Goal: Information Seeking & Learning: Learn about a topic

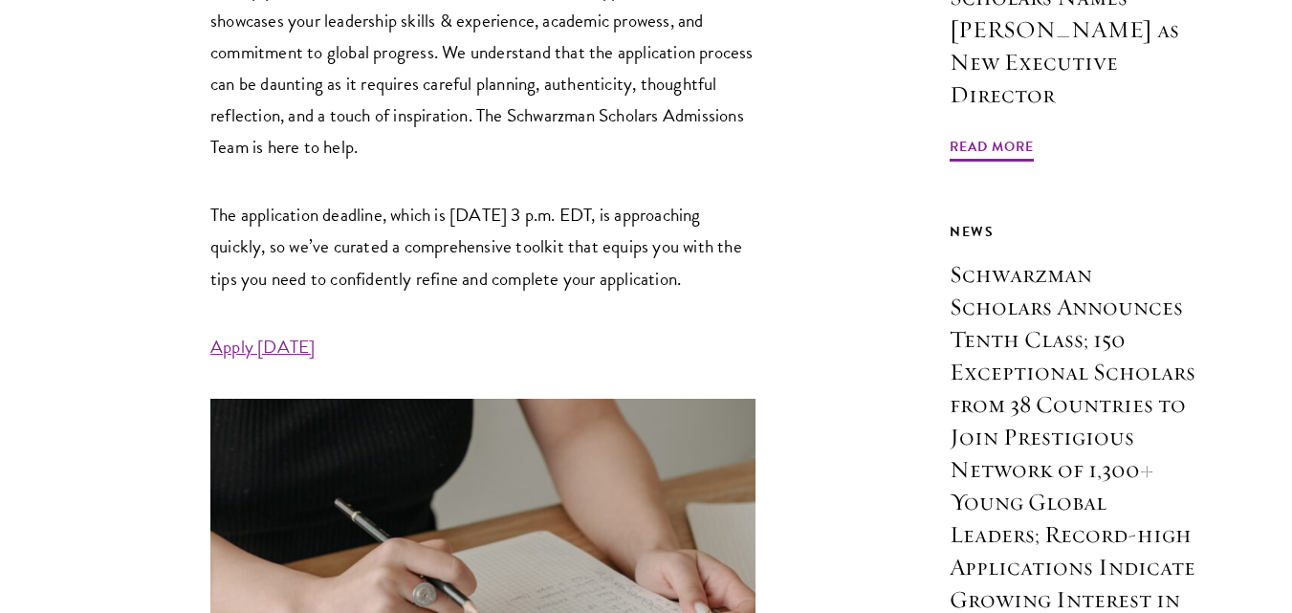
scroll to position [861, 0]
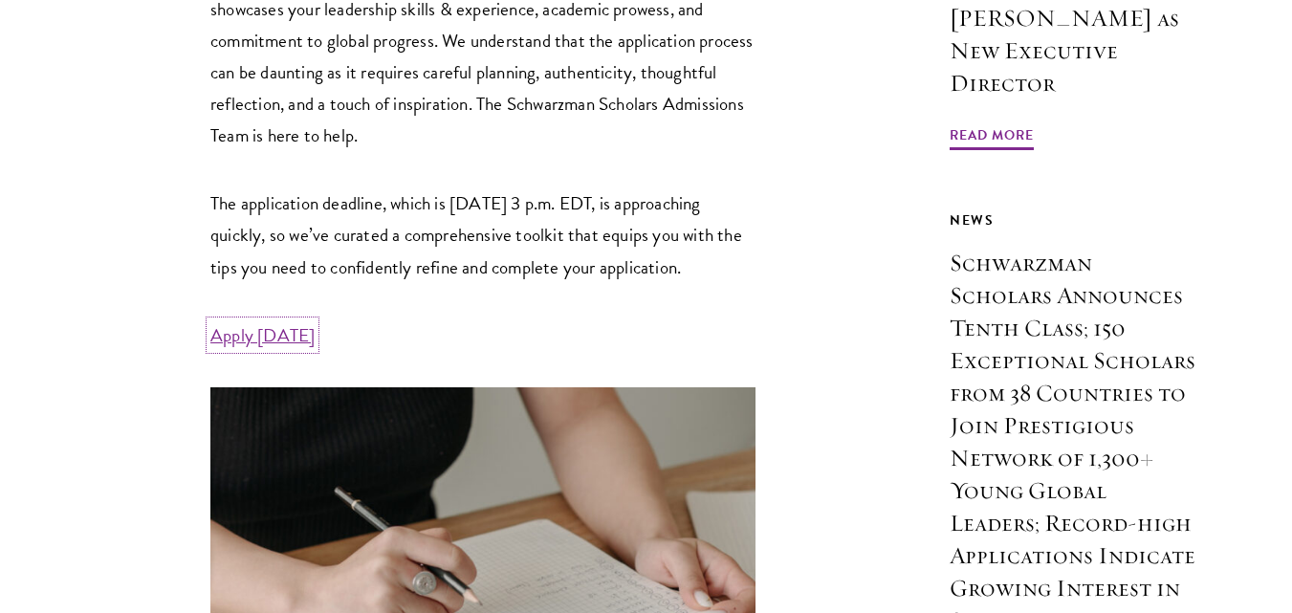
click at [248, 349] on link "Apply Today" at bounding box center [262, 335] width 104 height 28
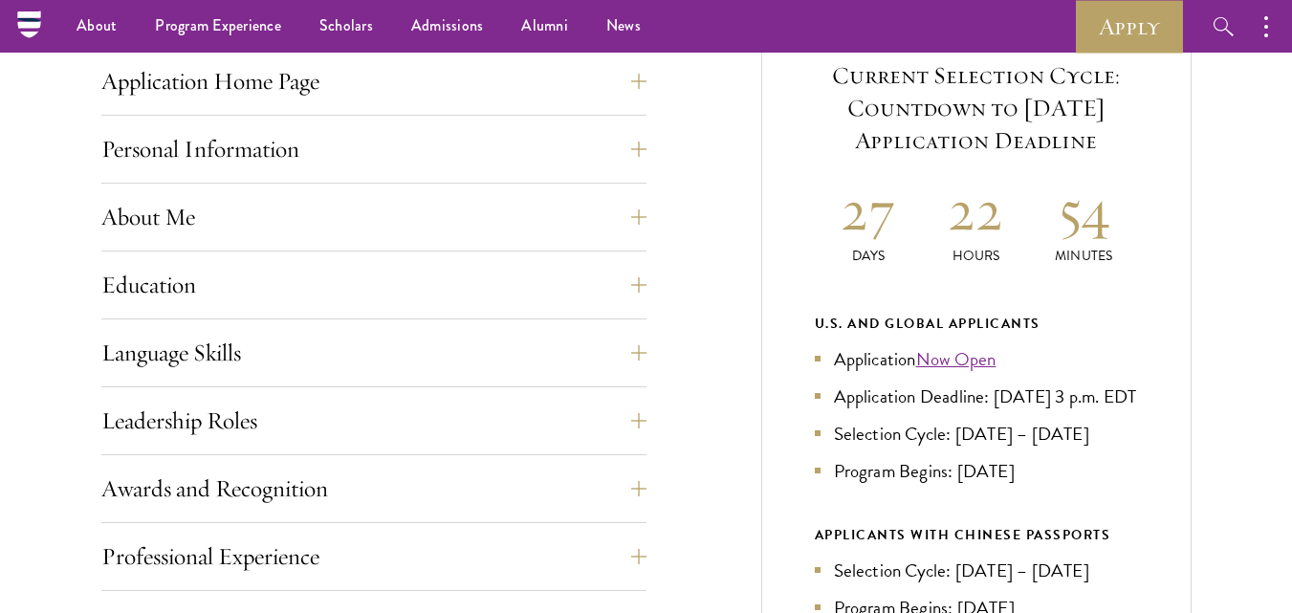
scroll to position [765, 0]
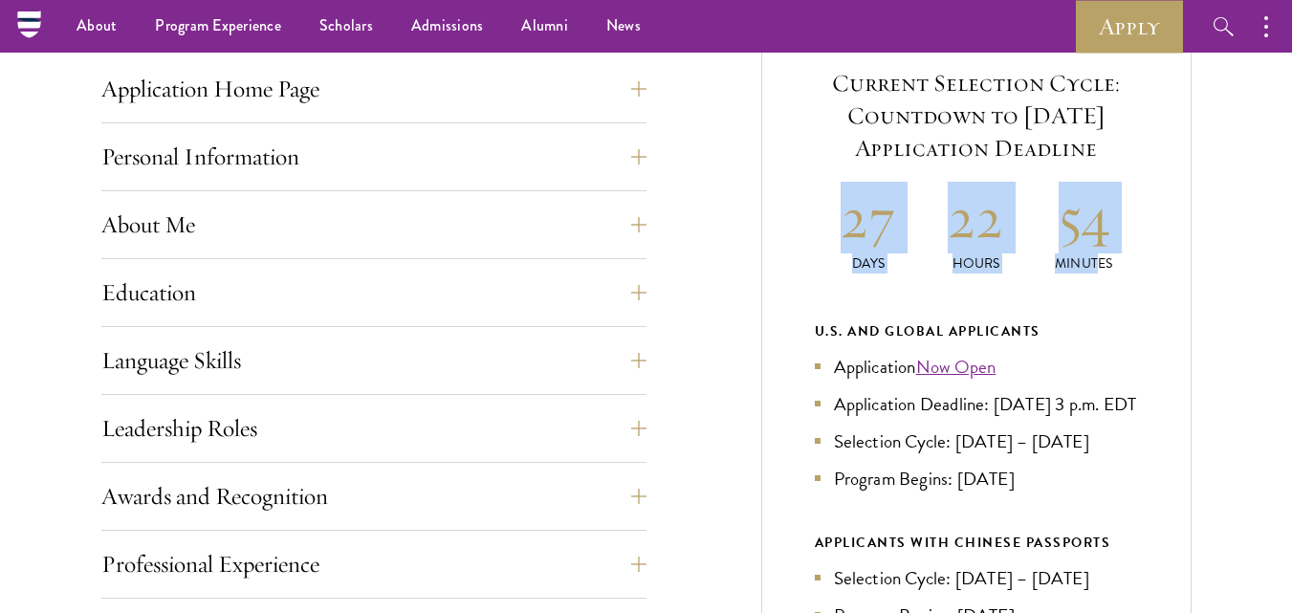
drag, startPoint x: 844, startPoint y: 230, endPoint x: 1097, endPoint y: 270, distance: 256.5
click at [1097, 270] on div "27 Days 22 Hours 54 Minutes" at bounding box center [976, 228] width 323 height 92
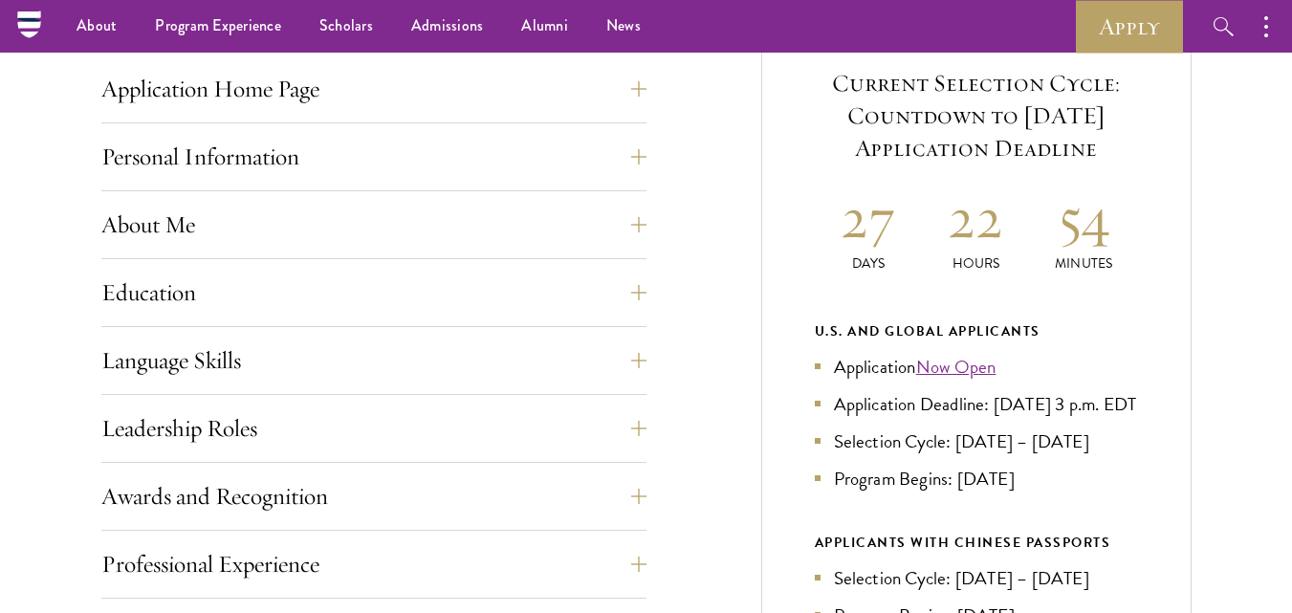
click at [1120, 257] on p "Minutes" at bounding box center [1084, 263] width 108 height 20
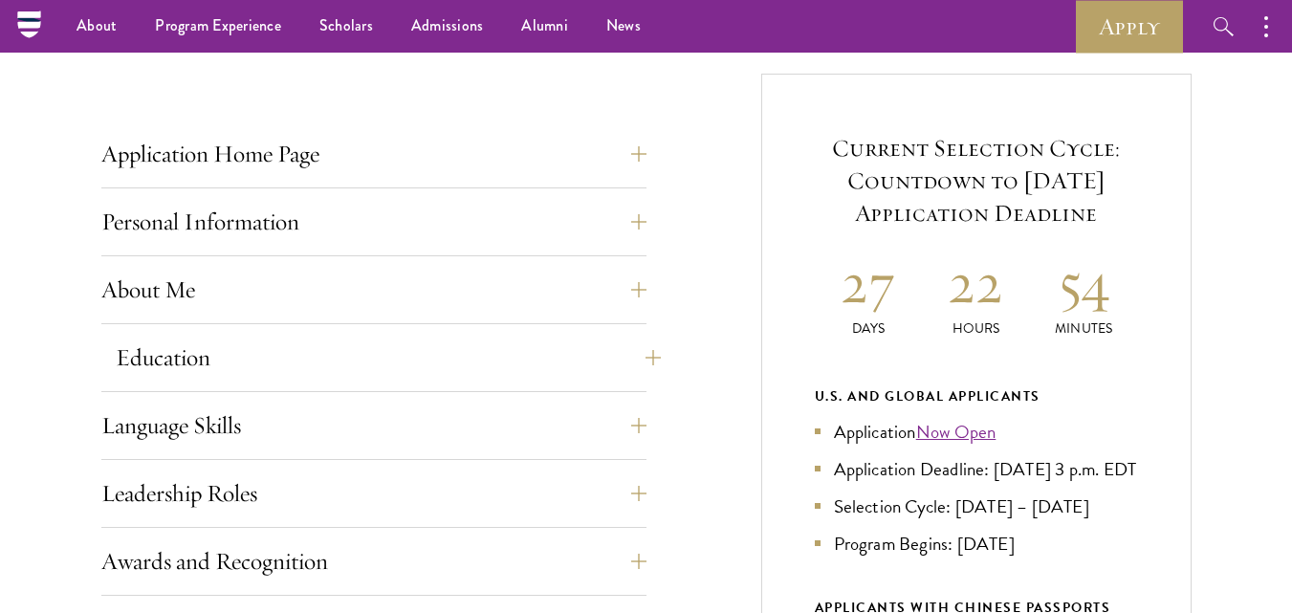
scroll to position [669, 0]
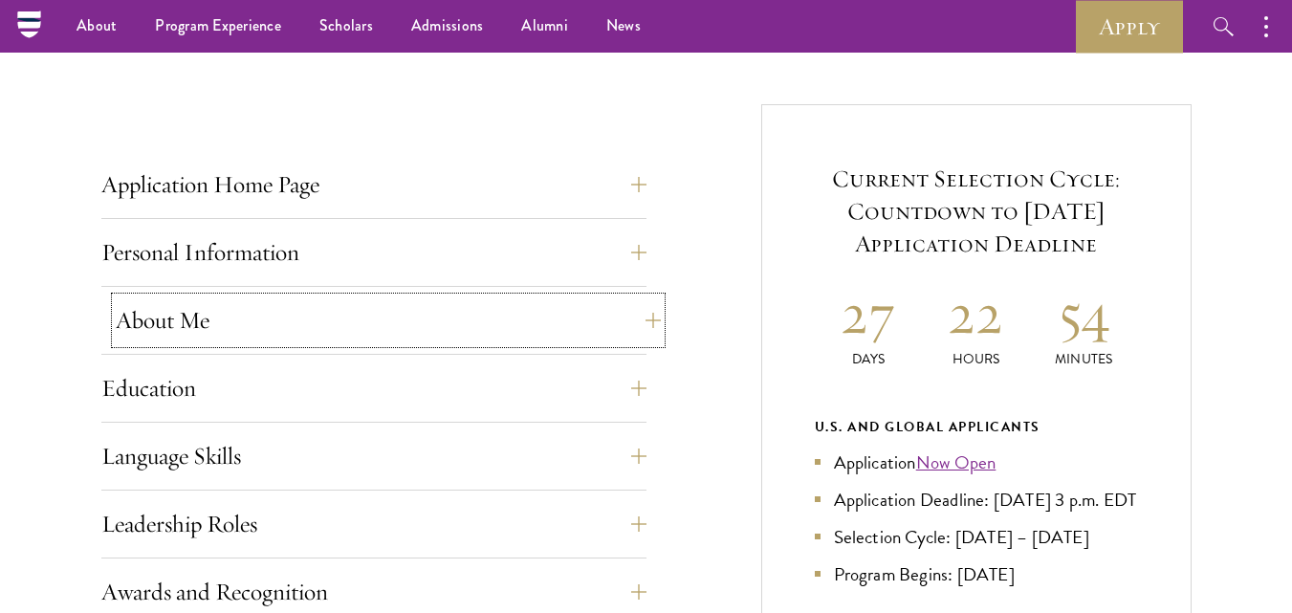
click at [161, 326] on button "About Me" at bounding box center [388, 320] width 545 height 46
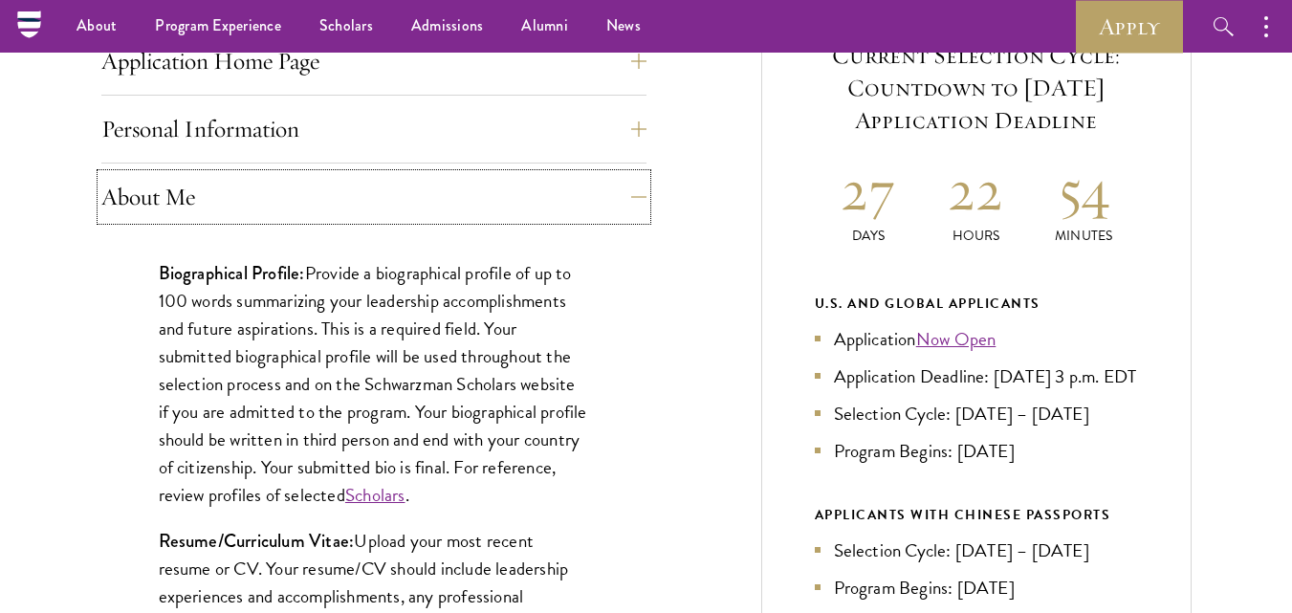
scroll to position [765, 0]
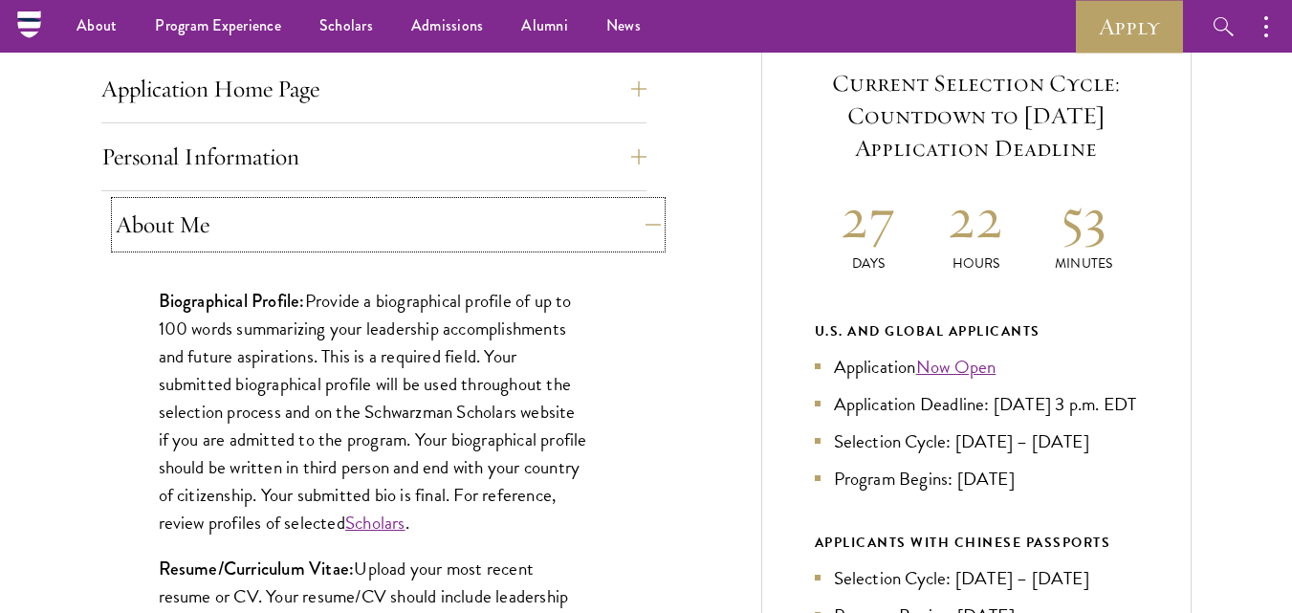
click at [172, 220] on button "About Me" at bounding box center [388, 225] width 545 height 46
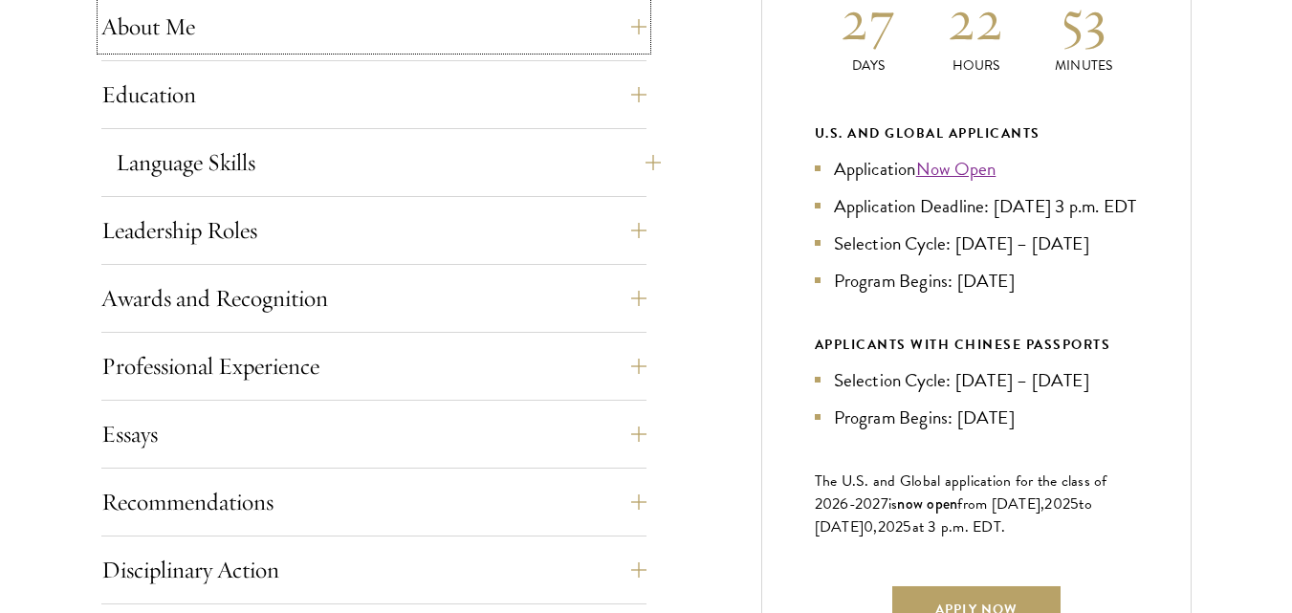
scroll to position [1052, 0]
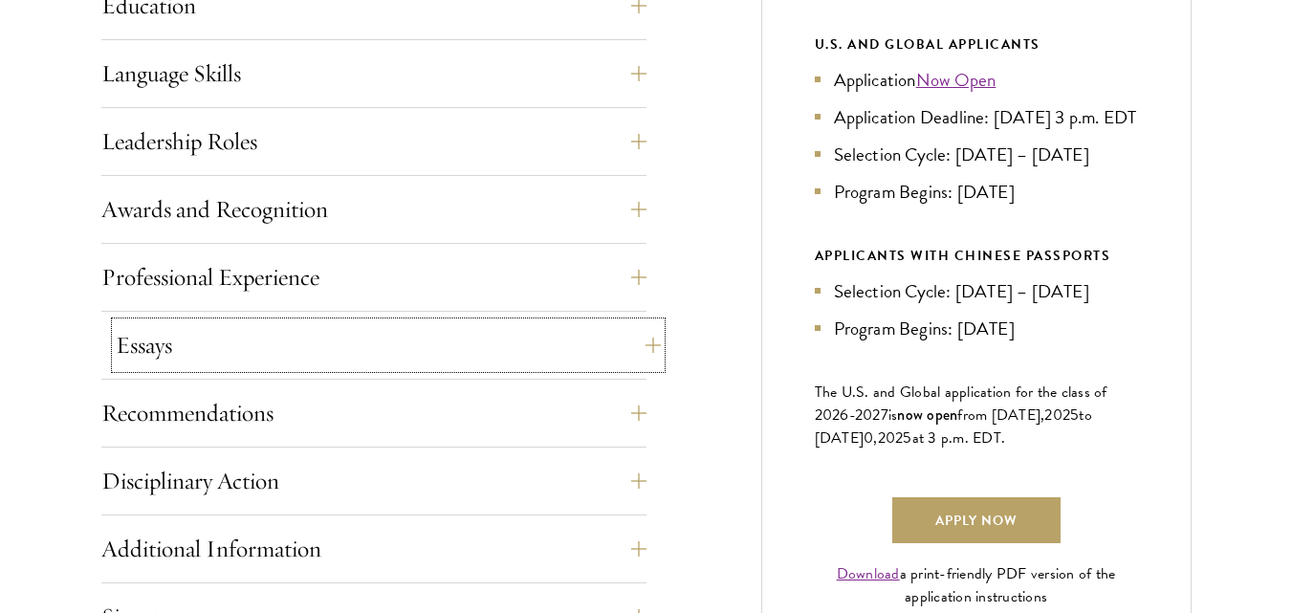
click at [147, 360] on button "Essays" at bounding box center [388, 345] width 545 height 46
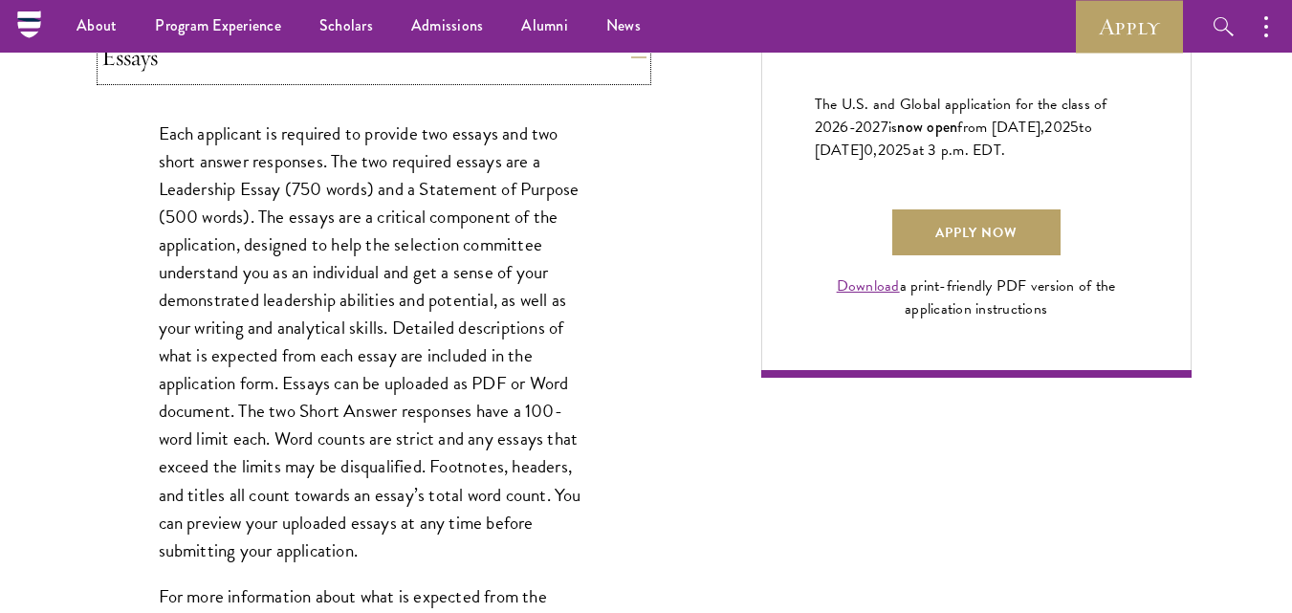
scroll to position [1339, 0]
drag, startPoint x: 159, startPoint y: 169, endPoint x: 355, endPoint y: 169, distance: 196.1
click at [355, 169] on p "Each applicant is required to provide two essays and two short answer responses…" at bounding box center [374, 343] width 430 height 445
click at [364, 190] on p "Each applicant is required to provide two essays and two short answer responses…" at bounding box center [374, 343] width 430 height 445
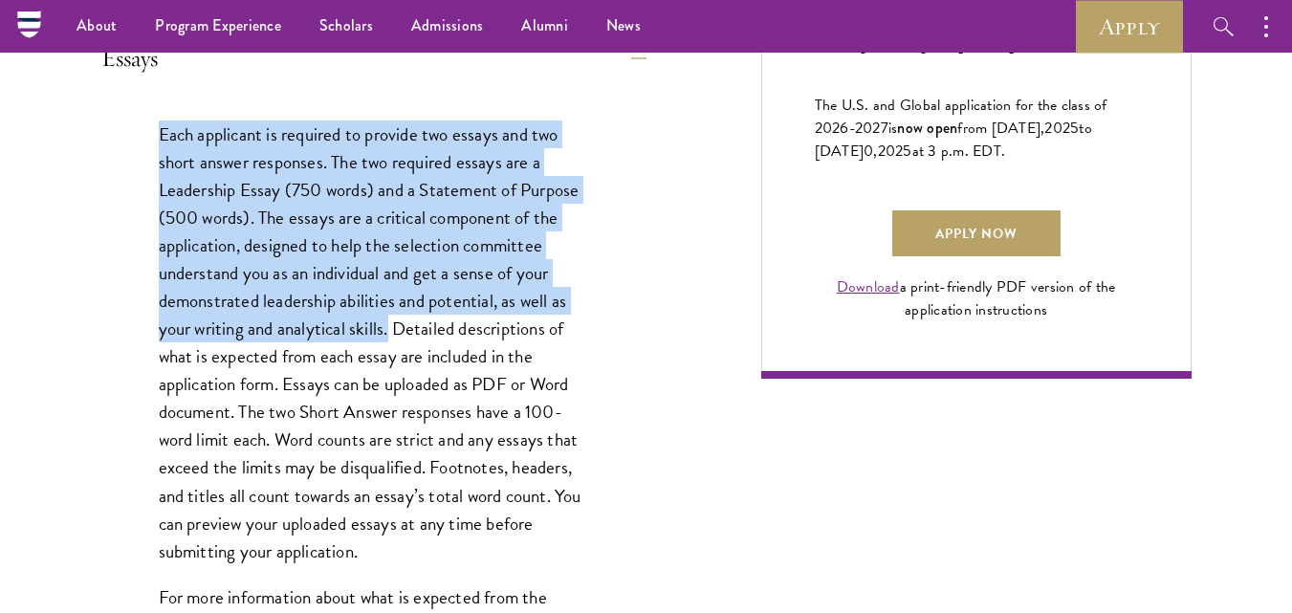
drag, startPoint x: 158, startPoint y: 132, endPoint x: 391, endPoint y: 329, distance: 305.4
click at [391, 329] on p "Each applicant is required to provide two essays and two short answer responses…" at bounding box center [374, 343] width 430 height 445
copy p "Each applicant is required to provide two essays and two short answer responses…"
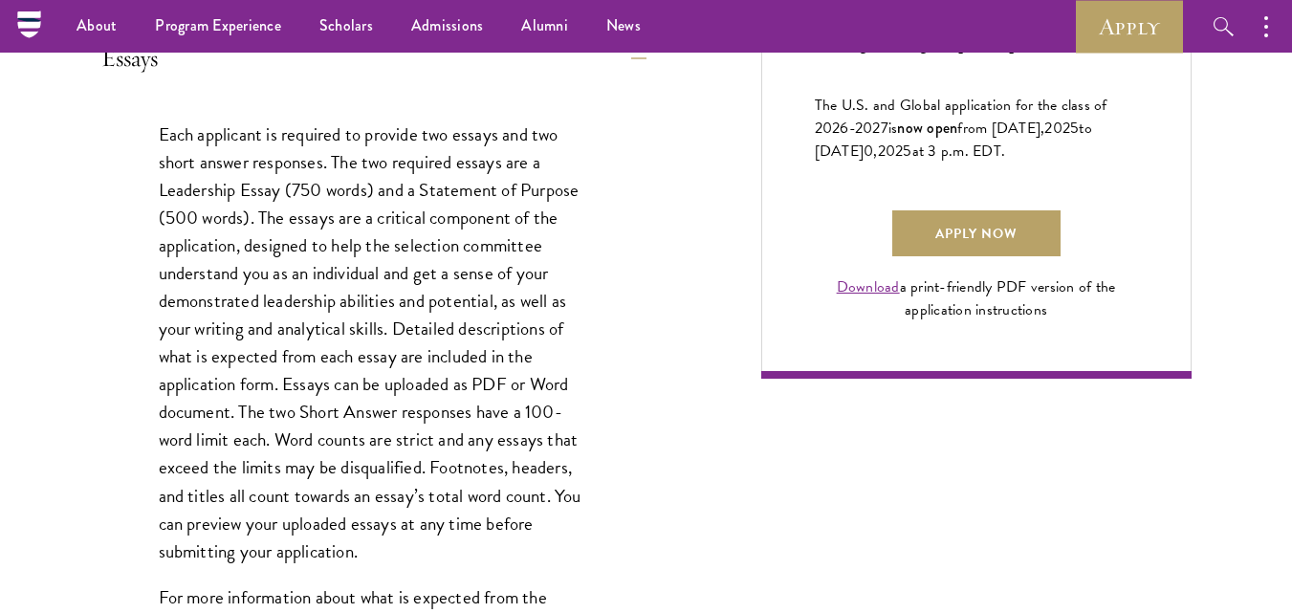
click at [368, 380] on p "Each applicant is required to provide two essays and two short answer responses…" at bounding box center [374, 343] width 430 height 445
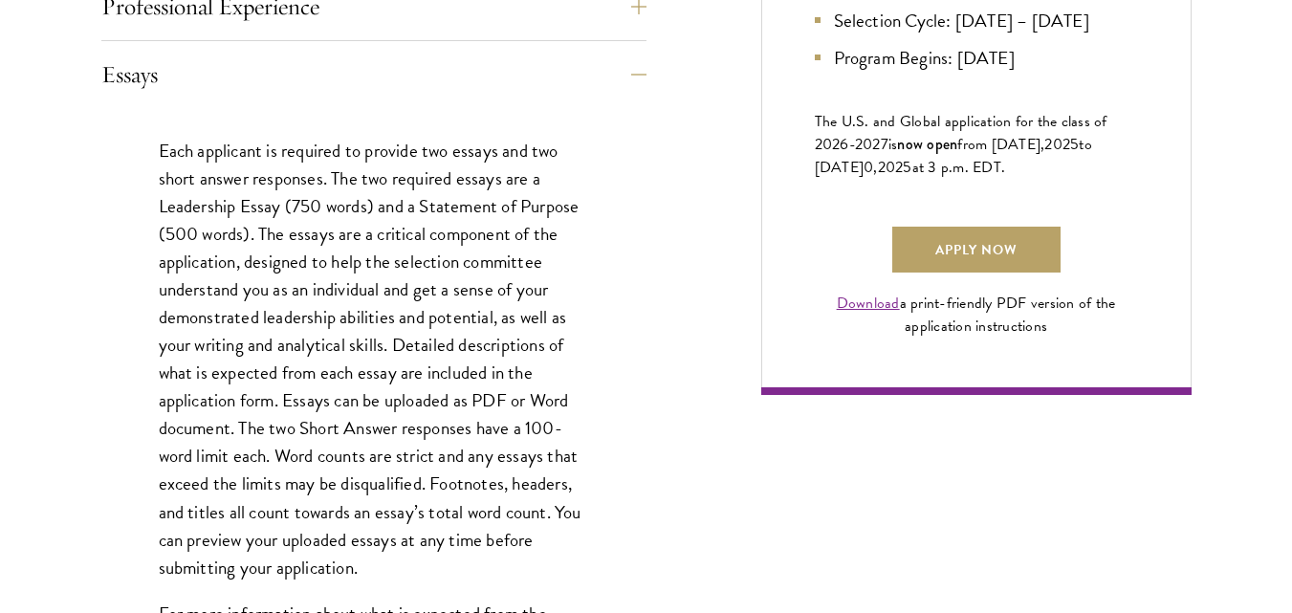
scroll to position [1435, 0]
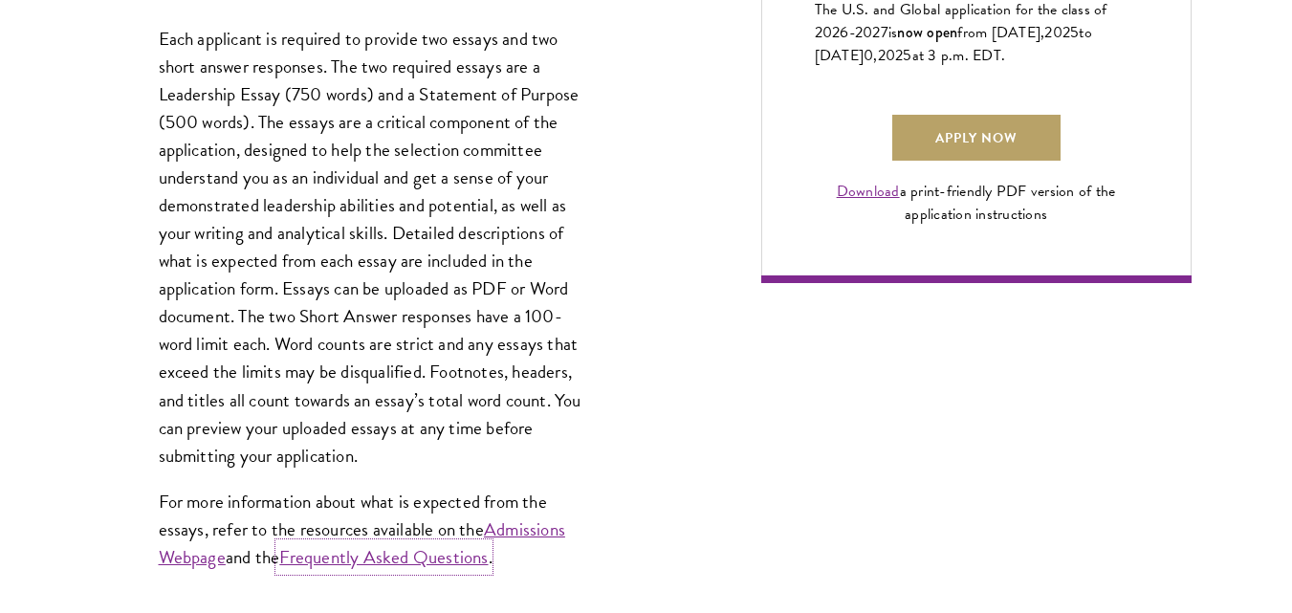
click at [441, 562] on link "Frequently Asked Questions" at bounding box center [383, 557] width 208 height 28
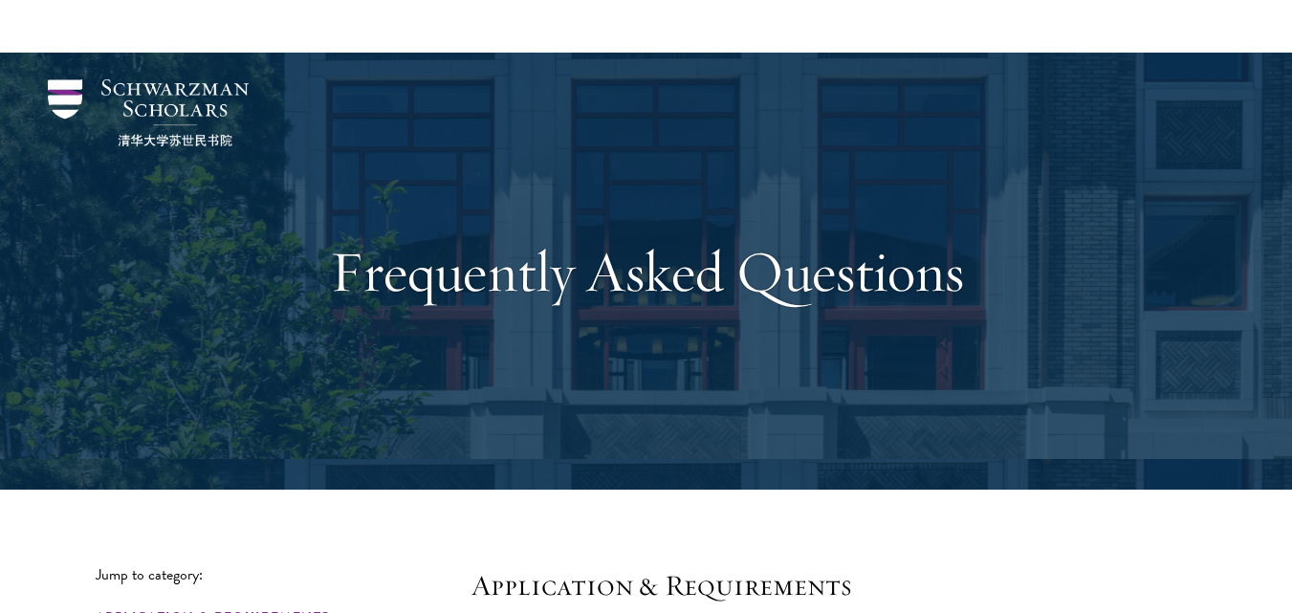
scroll to position [478, 0]
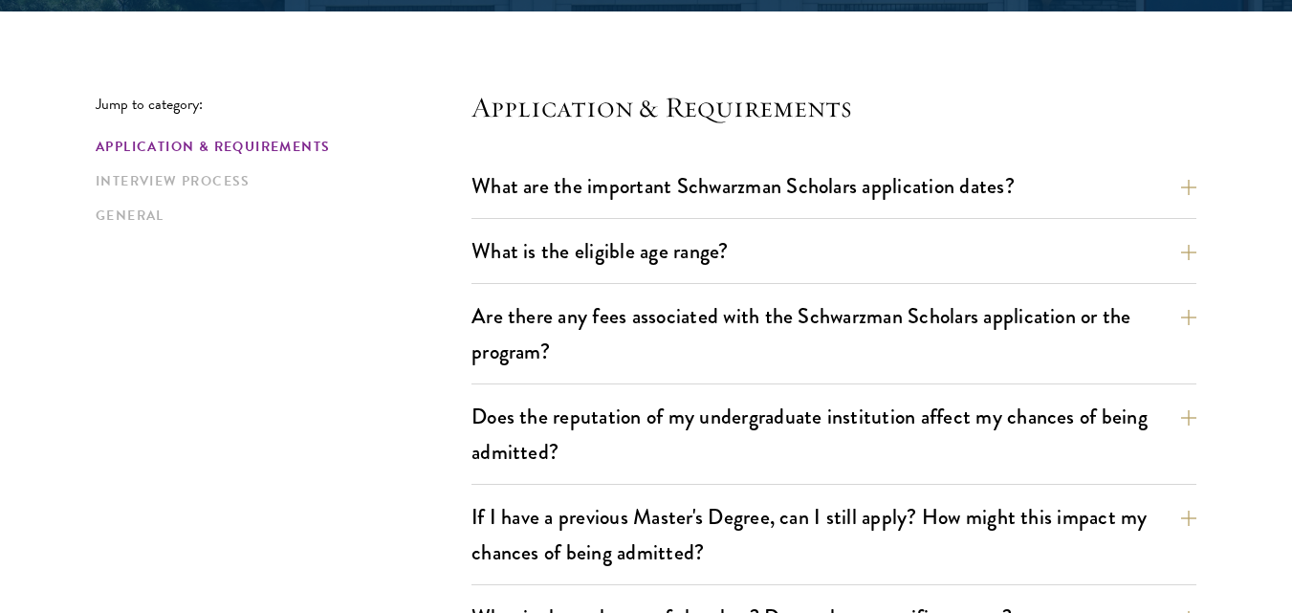
click at [851, 204] on button "What are the important Schwarzman Scholars application dates?" at bounding box center [848, 185] width 725 height 43
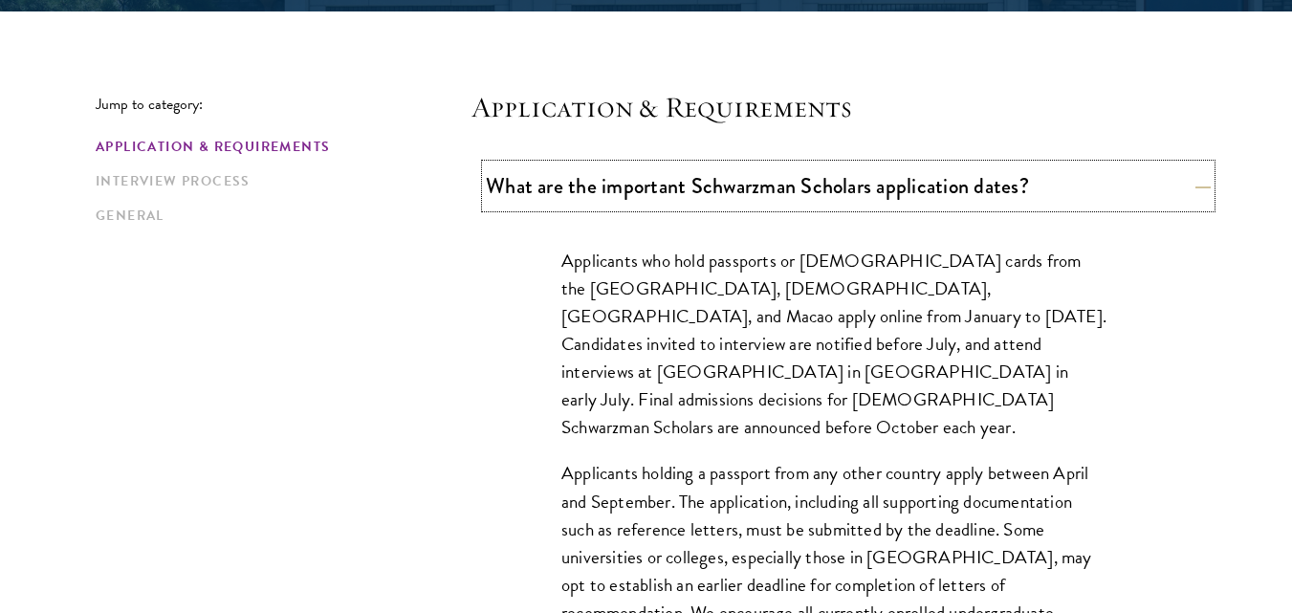
click at [872, 194] on button "What are the important Schwarzman Scholars application dates?" at bounding box center [848, 185] width 725 height 43
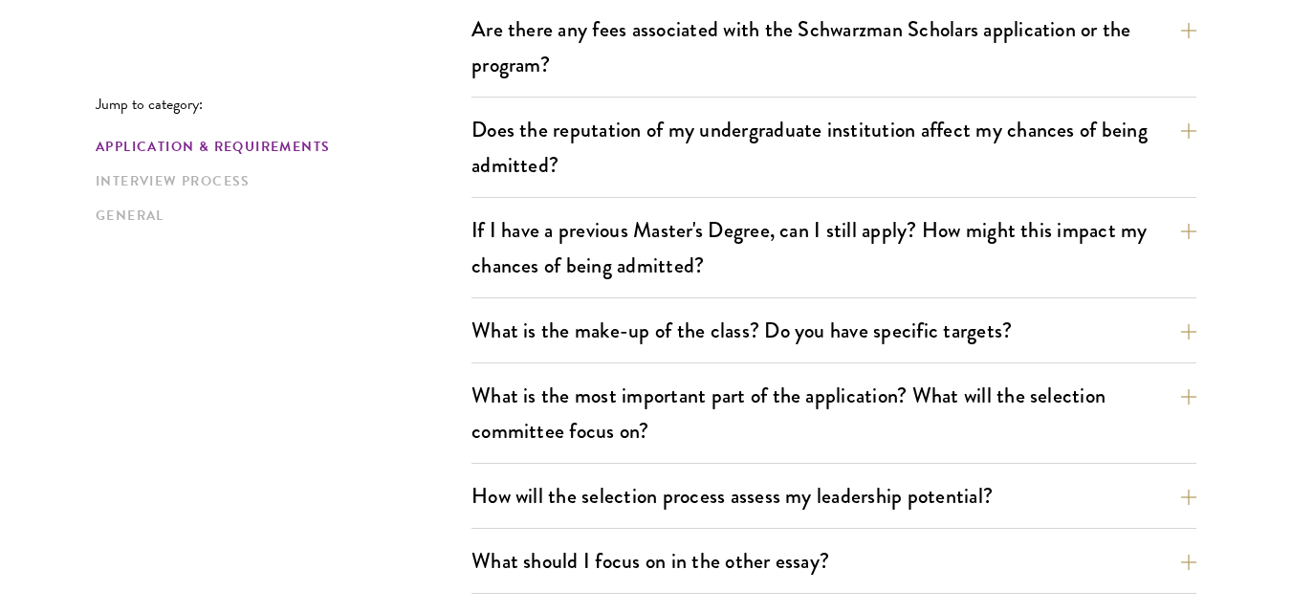
scroll to position [861, 0]
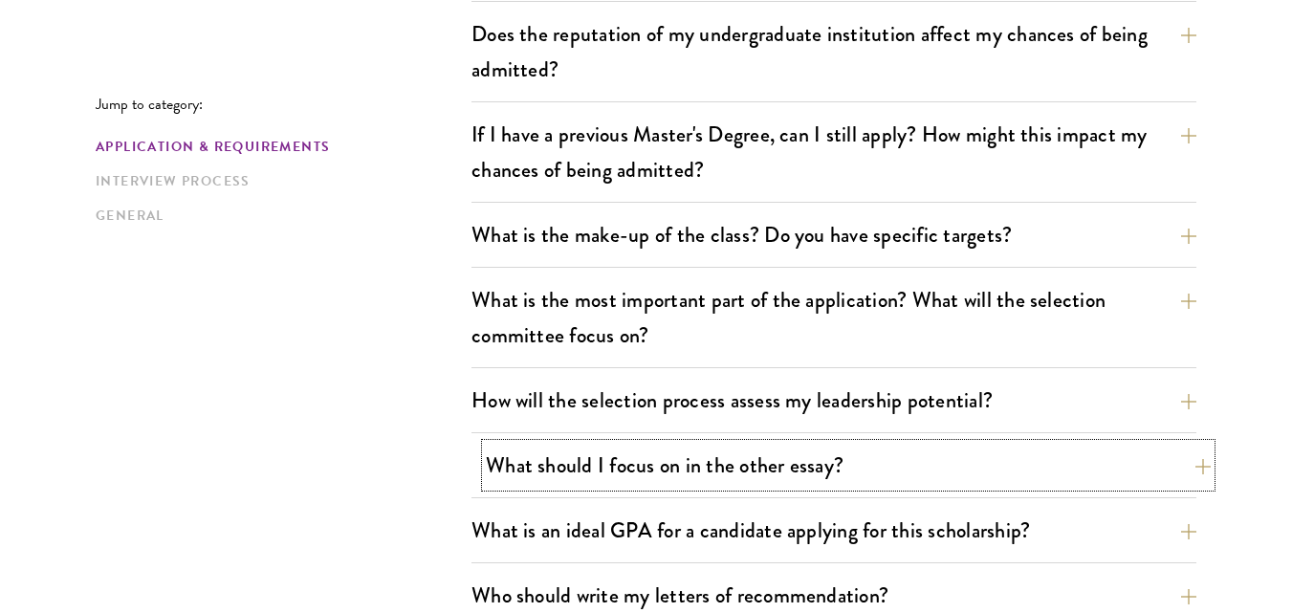
click at [721, 466] on button "What should I focus on in the other essay?" at bounding box center [848, 465] width 725 height 43
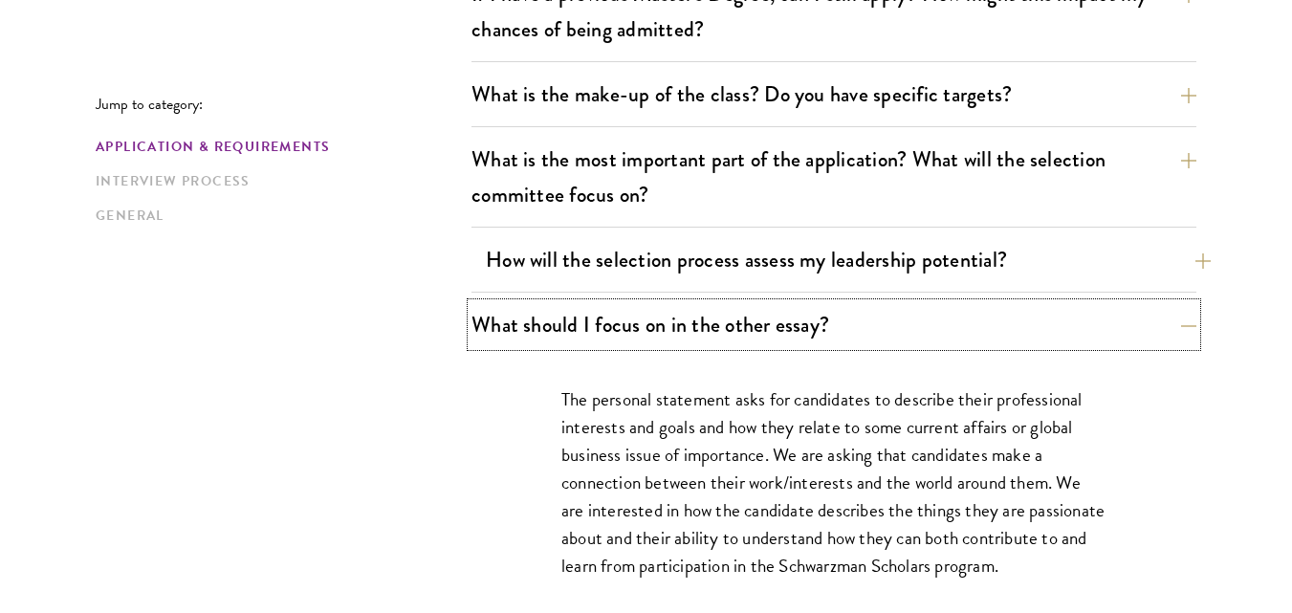
scroll to position [1052, 0]
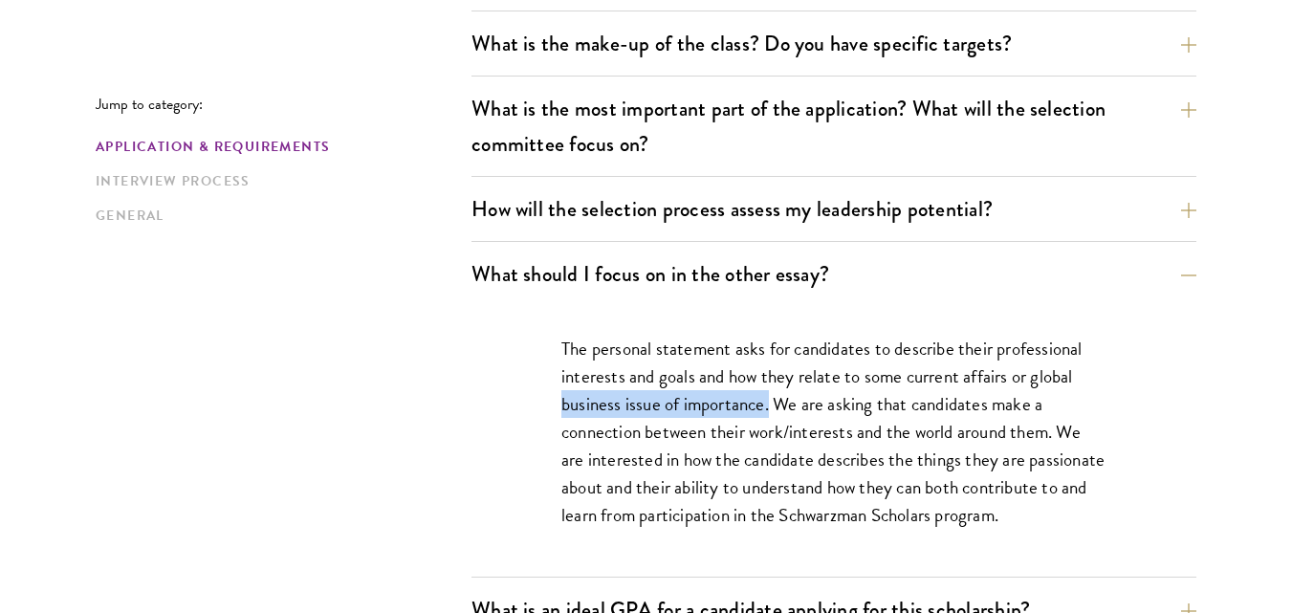
drag, startPoint x: 545, startPoint y: 417, endPoint x: 770, endPoint y: 414, distance: 224.8
click at [770, 414] on div "The personal statement asks for candidates to describe their professional inter…" at bounding box center [834, 441] width 660 height 271
click at [954, 417] on p "The personal statement asks for candidates to describe their professional inter…" at bounding box center [833, 432] width 545 height 194
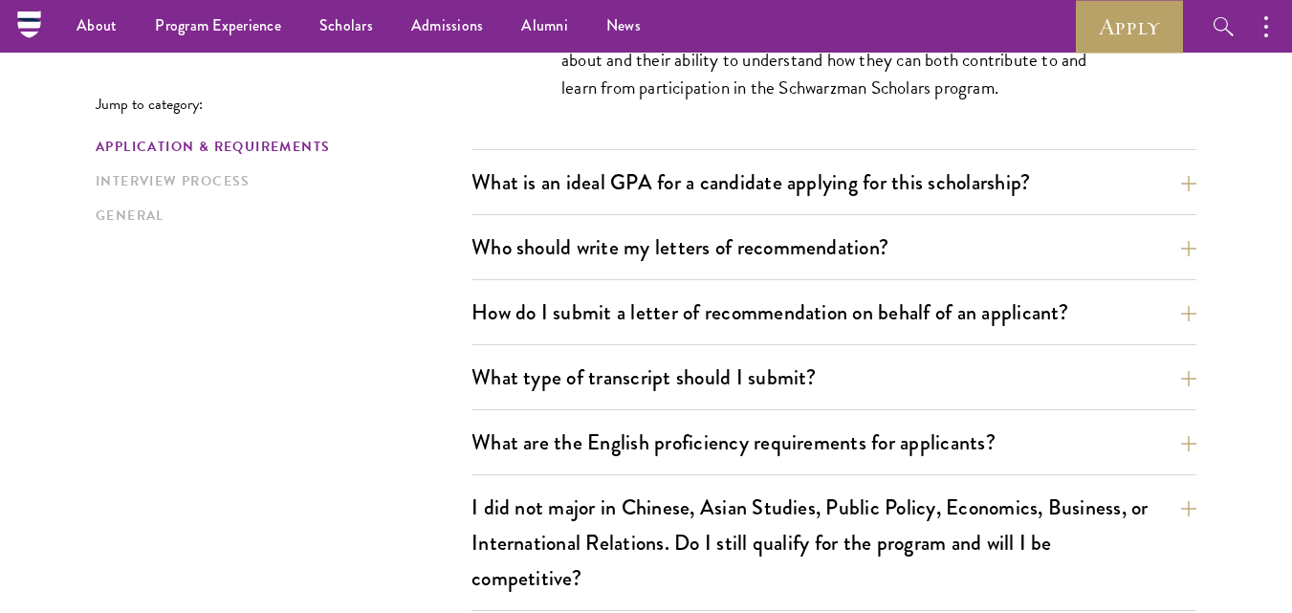
scroll to position [1435, 0]
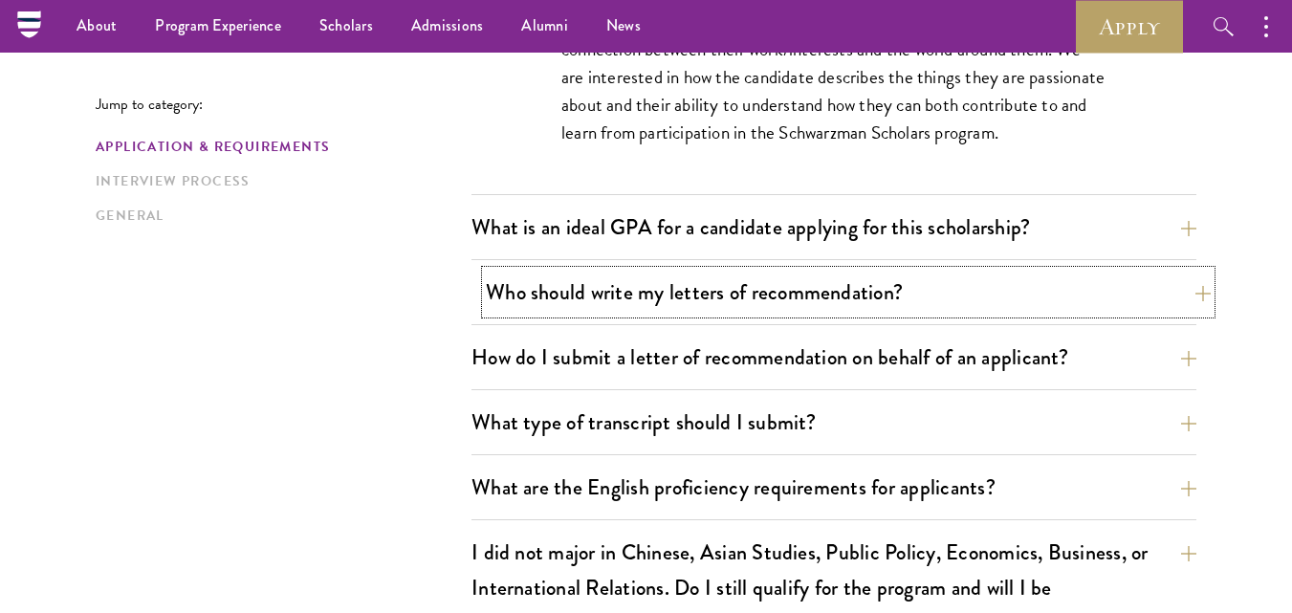
click at [890, 288] on button "Who should write my letters of recommendation?" at bounding box center [848, 292] width 725 height 43
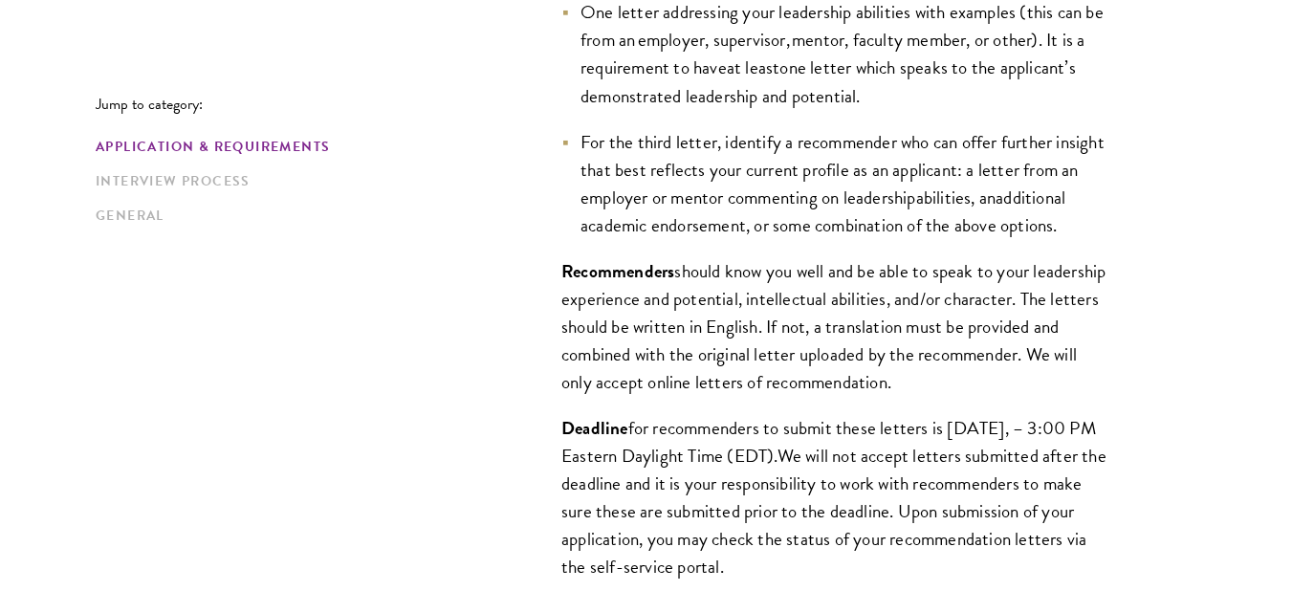
scroll to position [1817, 0]
